Goal: Find specific page/section: Find specific page/section

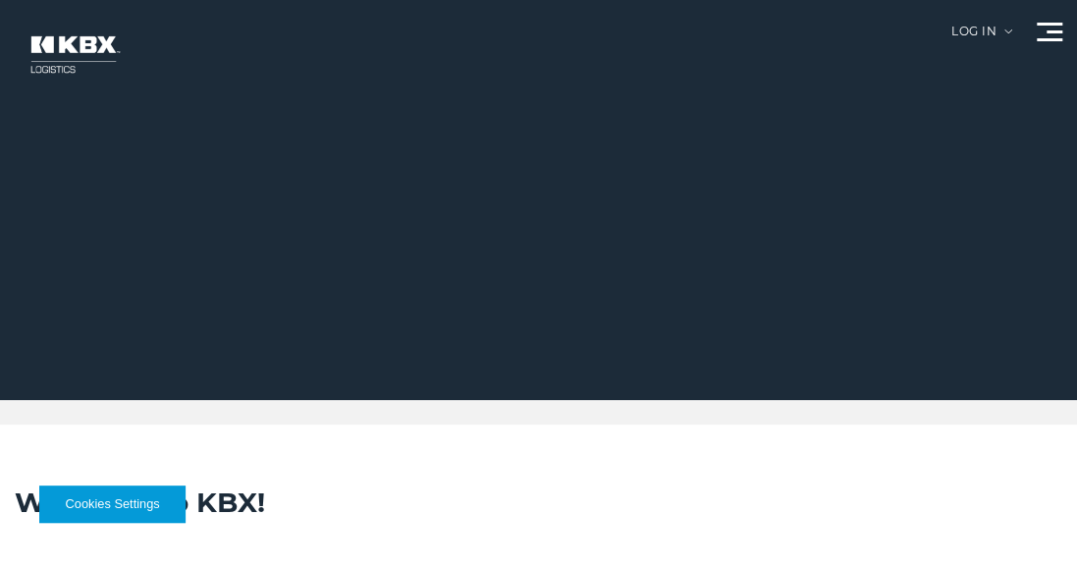
click at [123, 505] on button "Cookies Settings" at bounding box center [112, 503] width 146 height 37
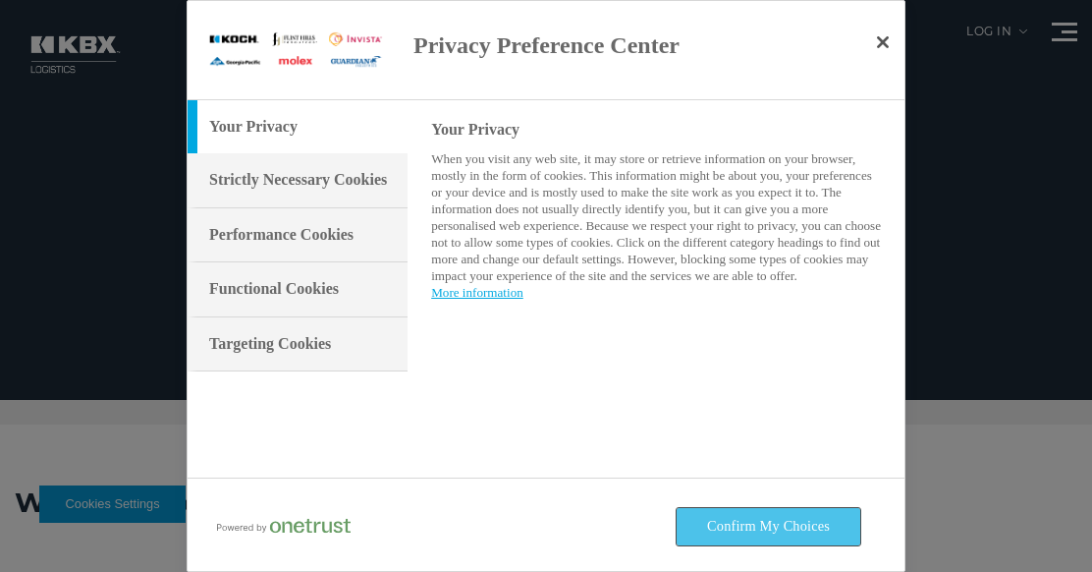
click at [789, 520] on button "Confirm My Choices" at bounding box center [769, 526] width 184 height 37
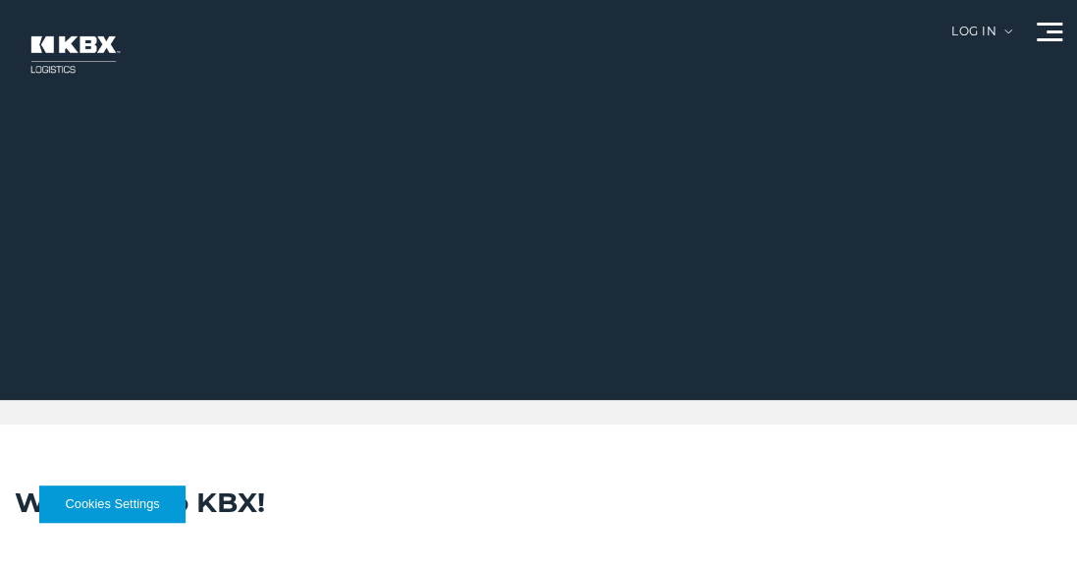
click at [101, 493] on button "Cookies Settings" at bounding box center [112, 503] width 146 height 37
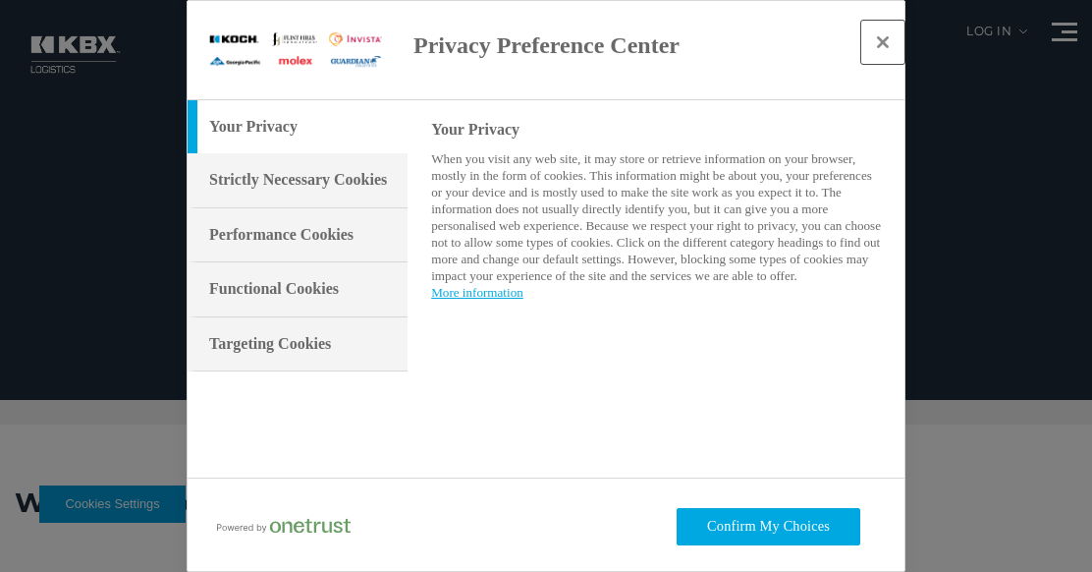
drag, startPoint x: 886, startPoint y: 43, endPoint x: 858, endPoint y: 45, distance: 27.6
click at [886, 43] on button "Close" at bounding box center [882, 42] width 43 height 43
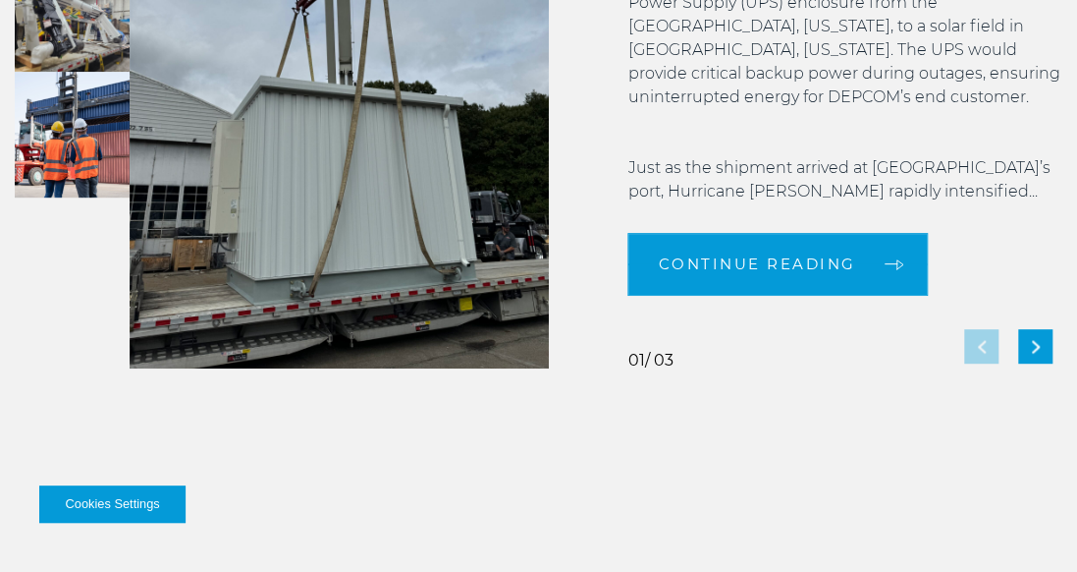
scroll to position [4504, 0]
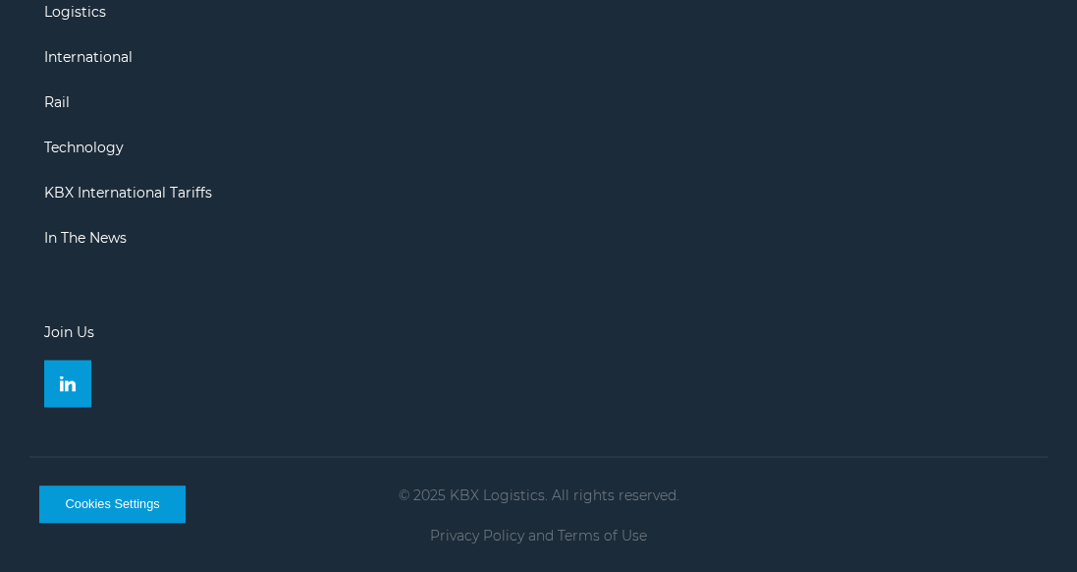
click at [74, 332] on link "Join Us" at bounding box center [69, 332] width 50 height 18
click at [83, 11] on link "Logistics" at bounding box center [75, 12] width 62 height 18
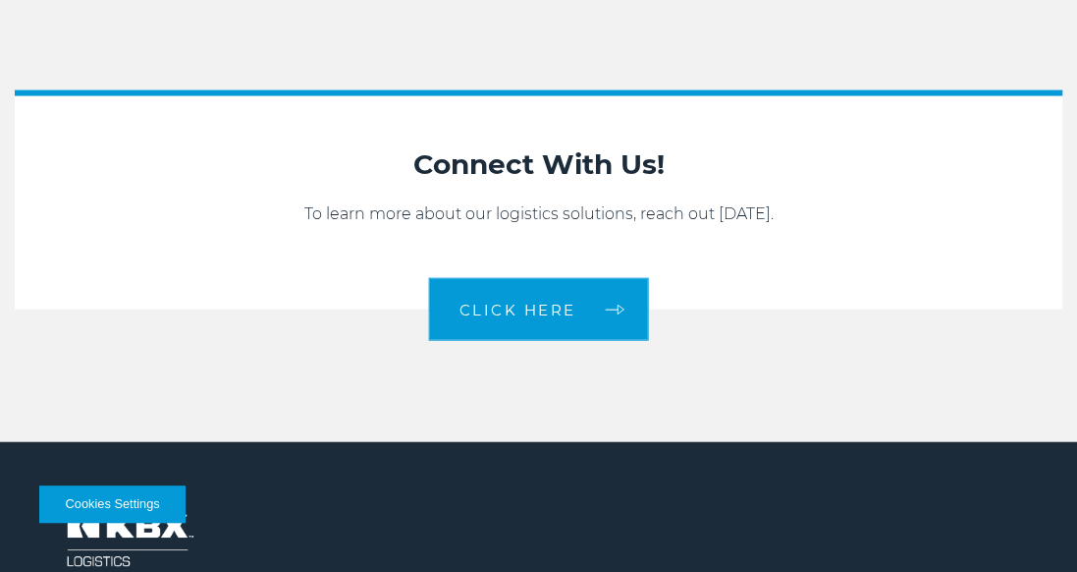
scroll to position [1849, 0]
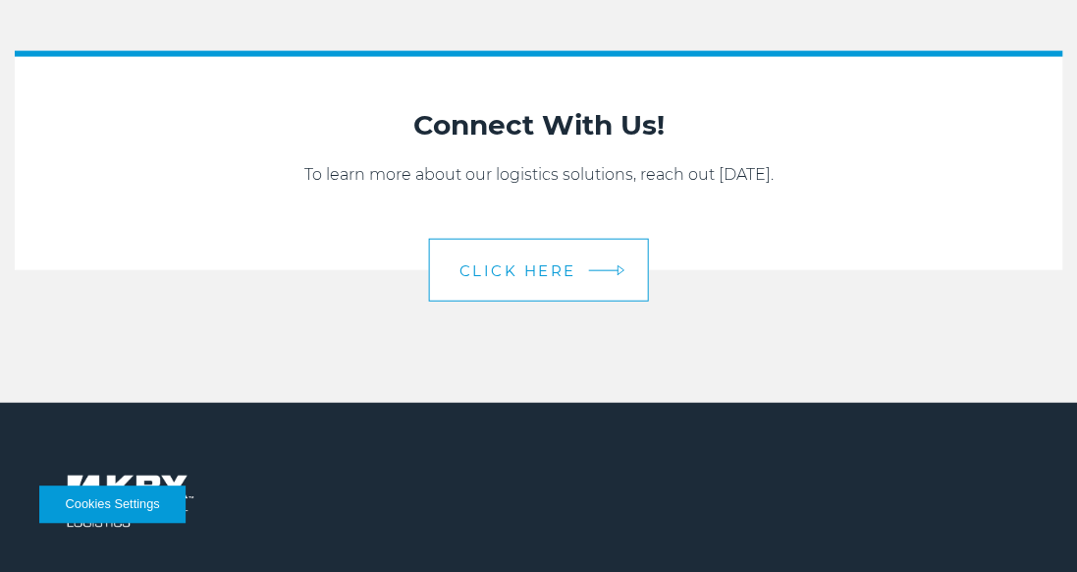
click at [538, 265] on span "CLICK HERE" at bounding box center [518, 270] width 117 height 15
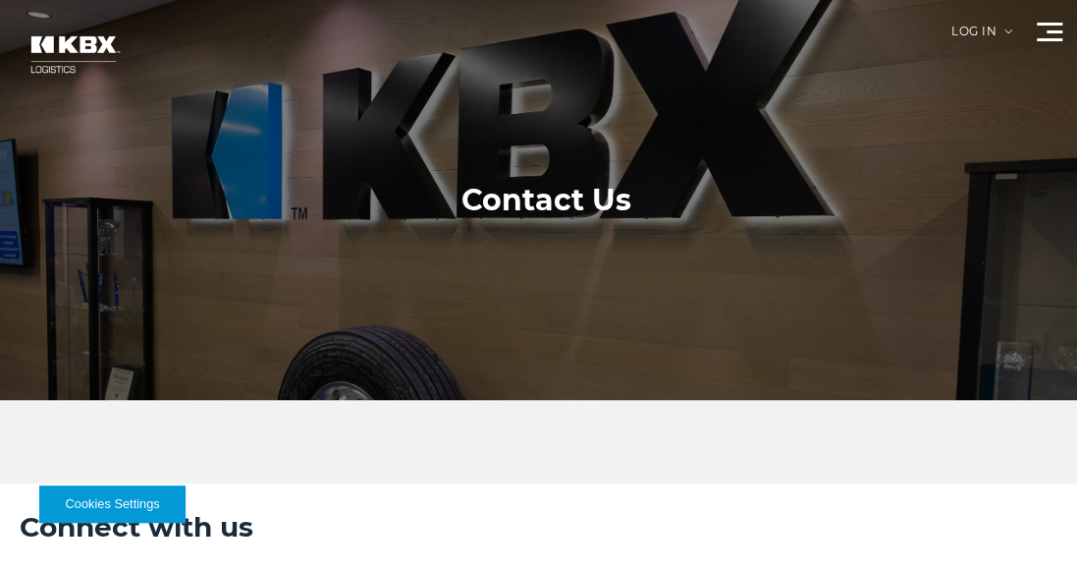
click at [602, 196] on h1 "Contact Us" at bounding box center [547, 200] width 170 height 39
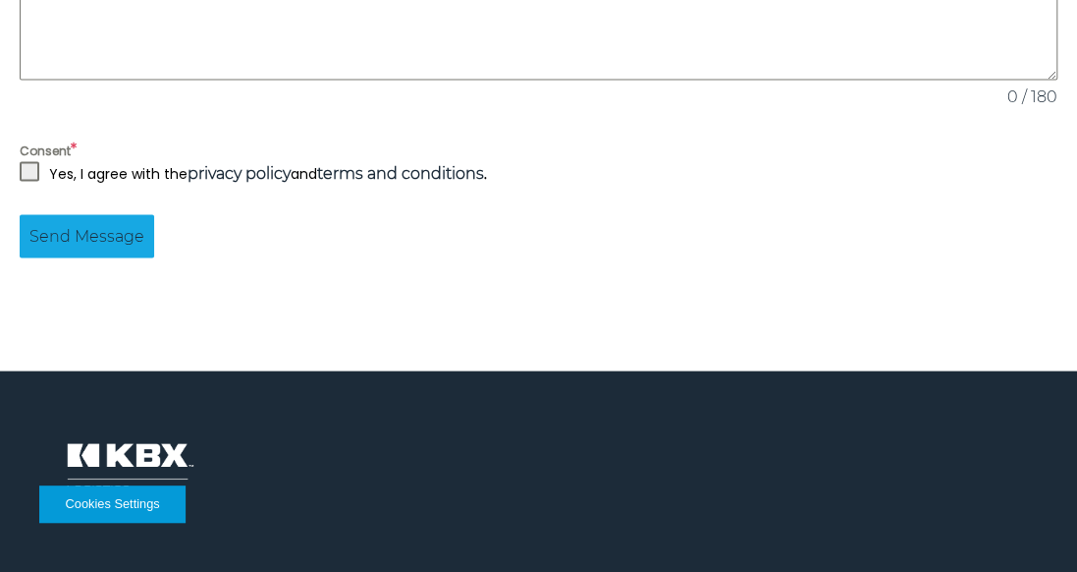
scroll to position [2171, 0]
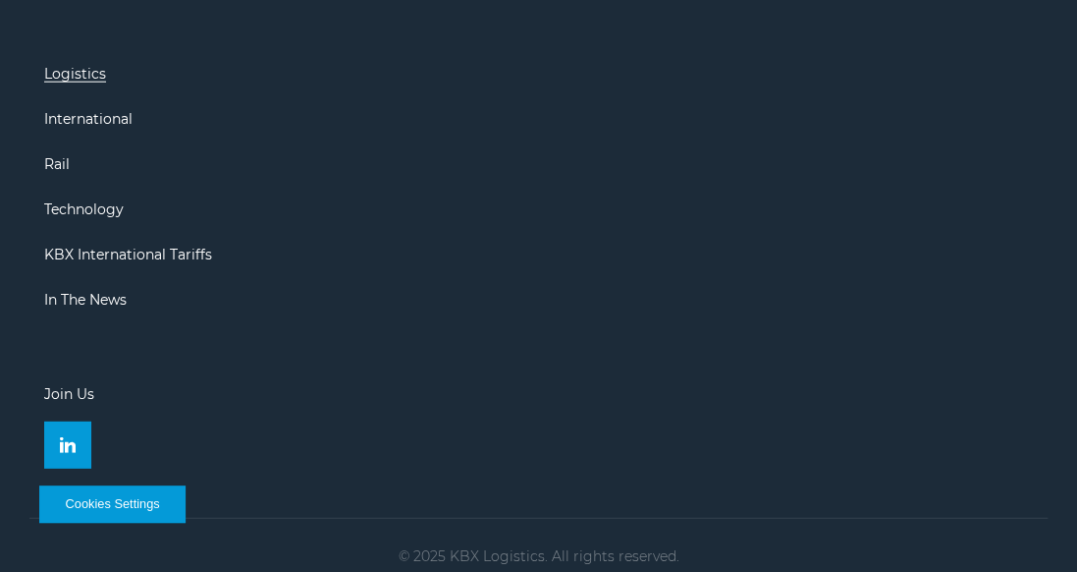
click at [94, 65] on link "Logistics" at bounding box center [75, 74] width 62 height 18
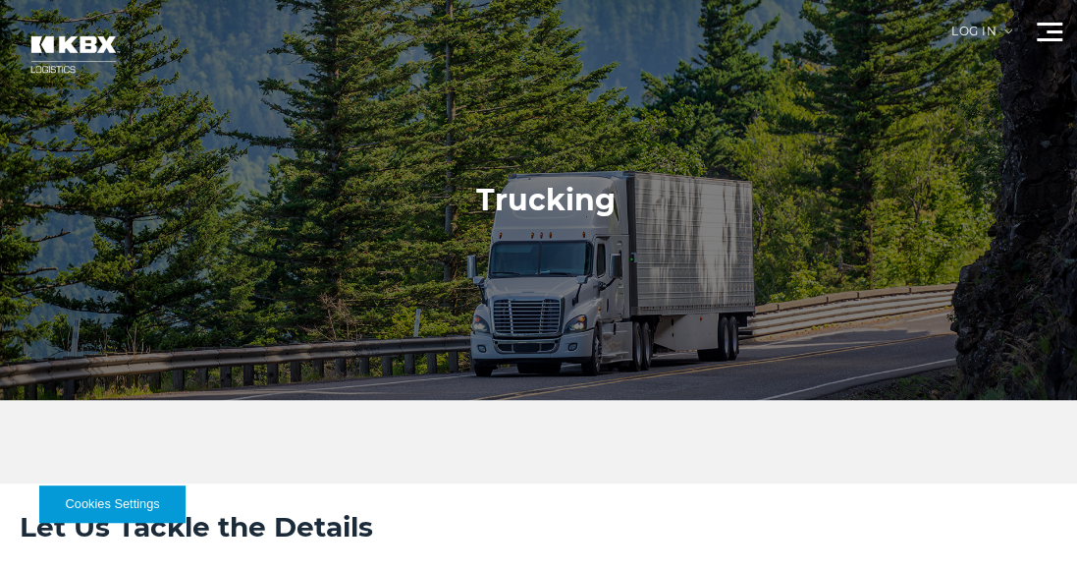
click at [1056, 22] on div at bounding box center [546, 200] width 1092 height 400
click at [974, 27] on div "Log in" at bounding box center [982, 39] width 61 height 27
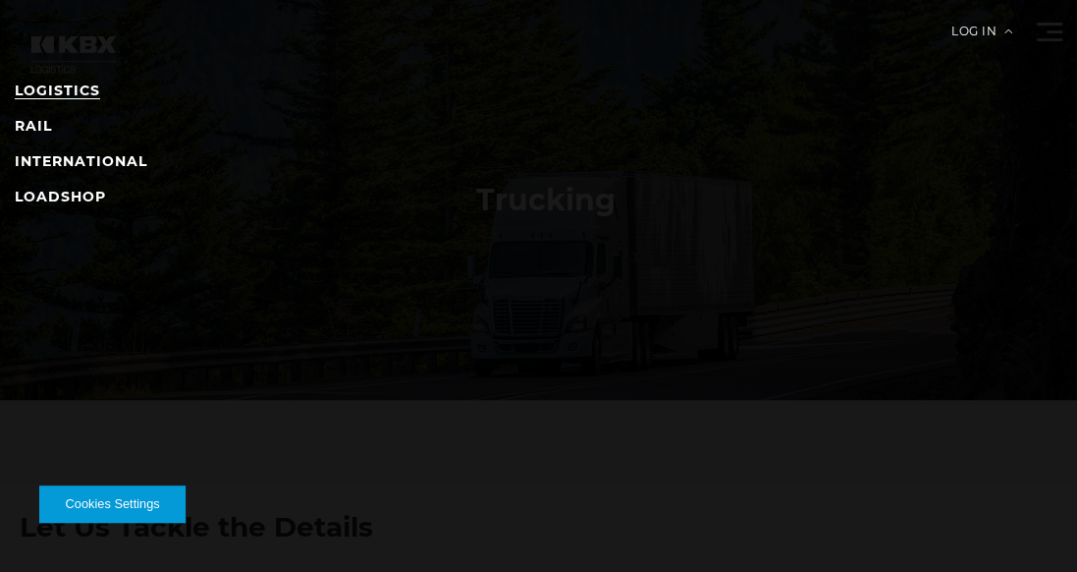
click at [86, 84] on link "LOGISTICS" at bounding box center [57, 91] width 85 height 18
